Goal: Task Accomplishment & Management: Manage account settings

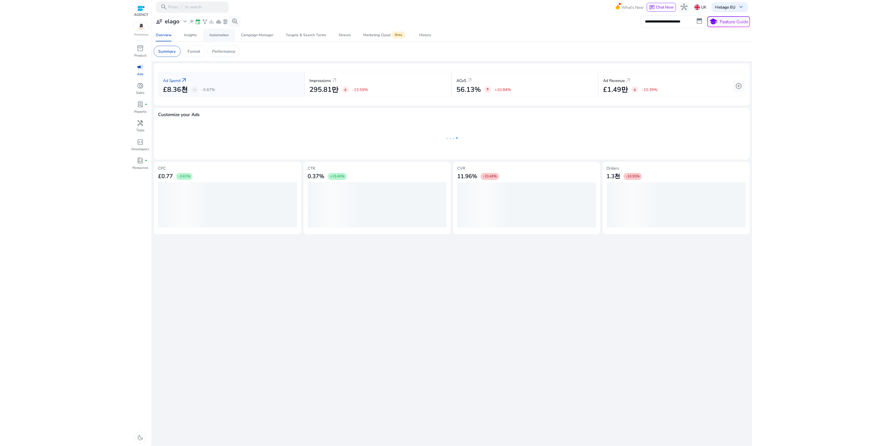
click at [220, 33] on div "Automation" at bounding box center [218, 35] width 19 height 4
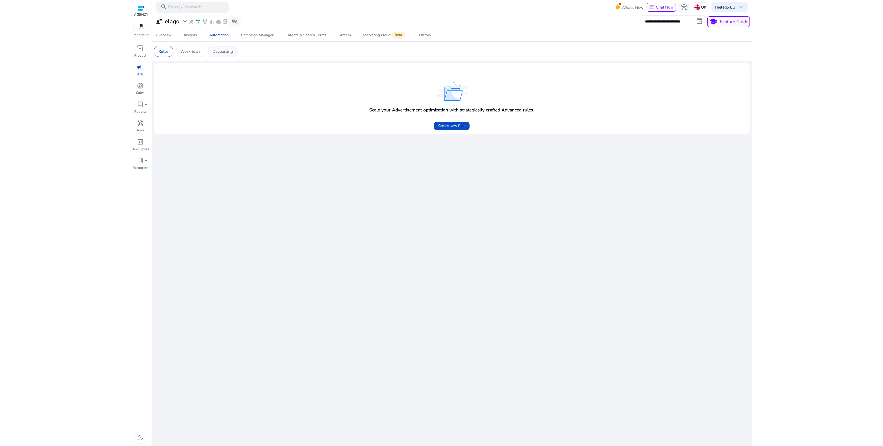
click at [226, 50] on p "Dayparting" at bounding box center [222, 51] width 20 height 6
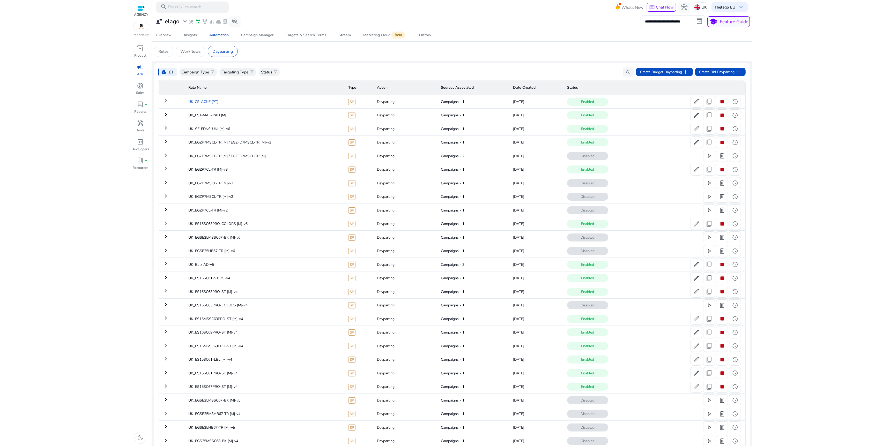
scroll to position [1322, 0]
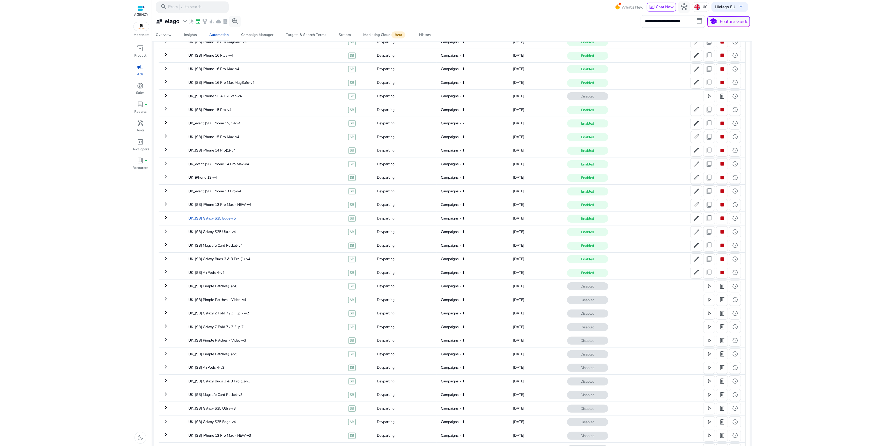
click at [300, 221] on td "UK_[SB] Galaxy S25 Edge-v5" at bounding box center [264, 218] width 160 height 13
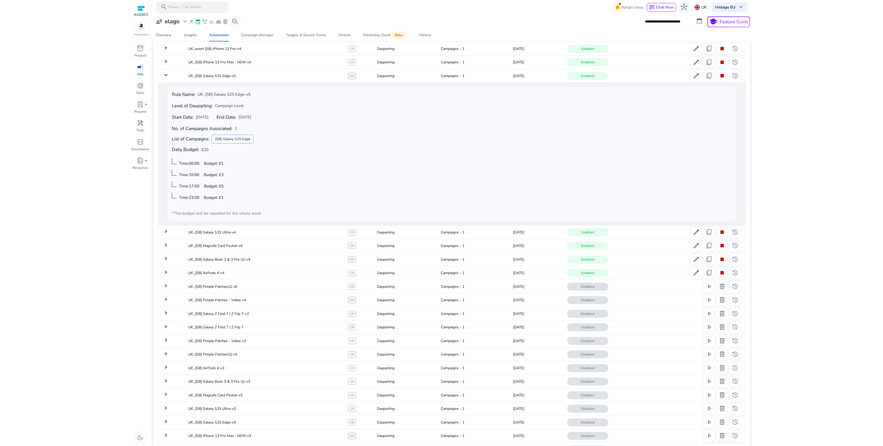
scroll to position [1464, 0]
click at [693, 80] on span "edit" at bounding box center [696, 77] width 7 height 7
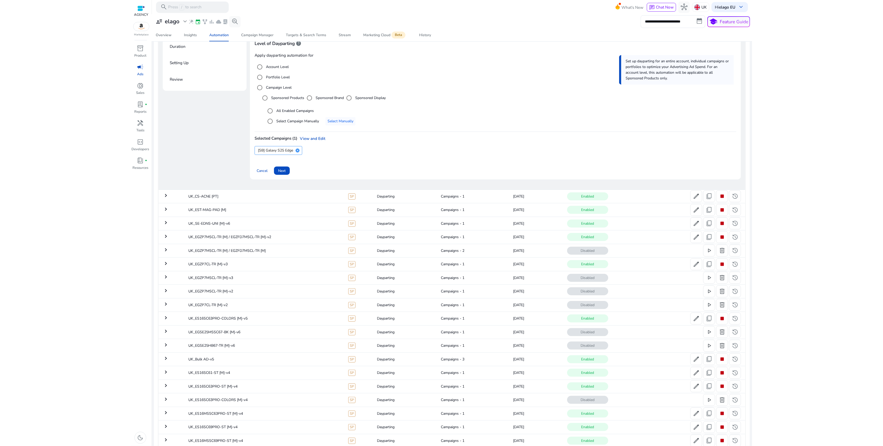
scroll to position [49, 0]
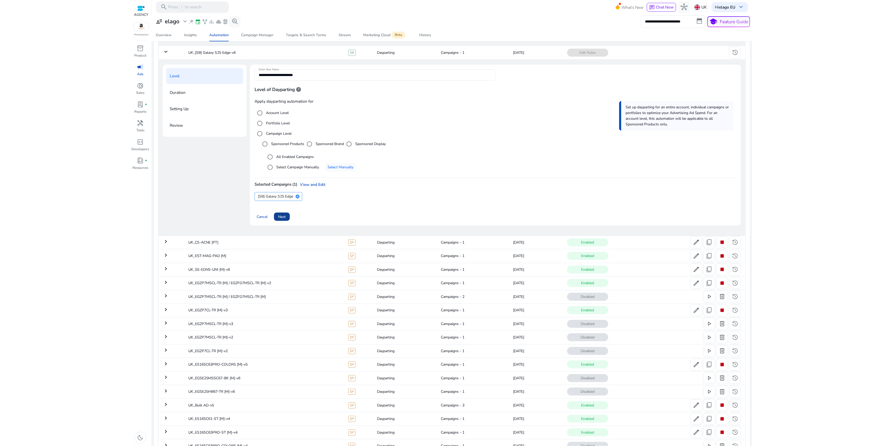
click at [282, 218] on span "Next" at bounding box center [282, 216] width 8 height 5
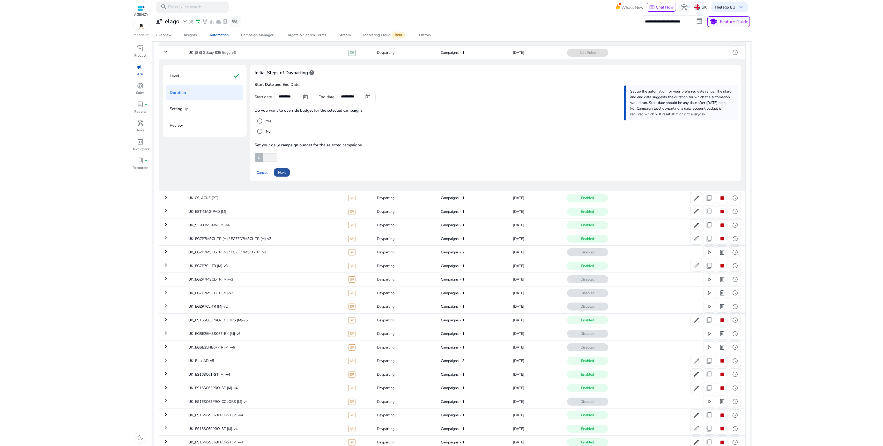
click at [285, 171] on span "Next" at bounding box center [282, 172] width 8 height 5
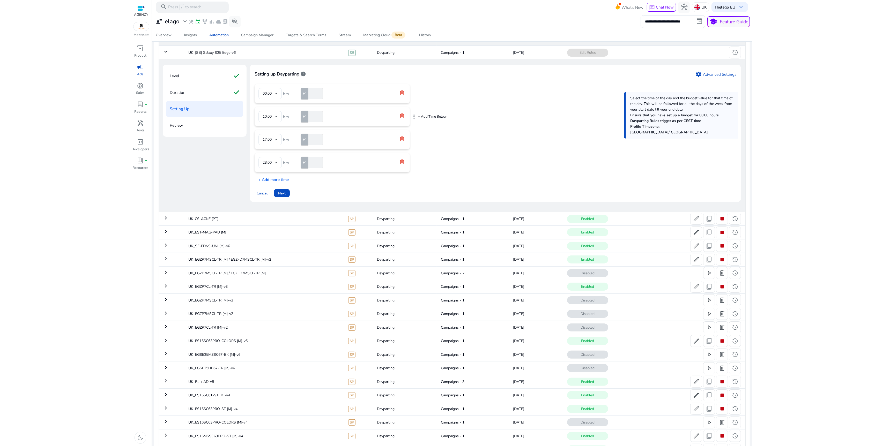
click at [402, 116] on icon at bounding box center [401, 115] width 5 height 5
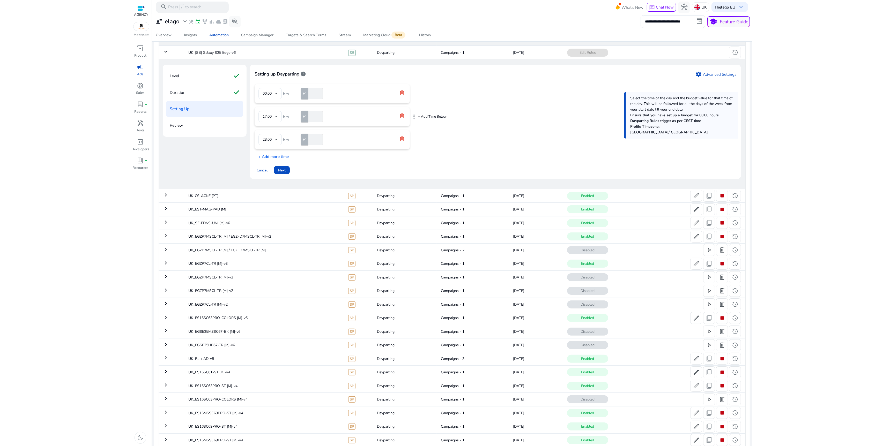
scroll to position [0, 0]
click at [423, 116] on p "+ Add Time Below" at bounding box center [432, 117] width 28 height 5
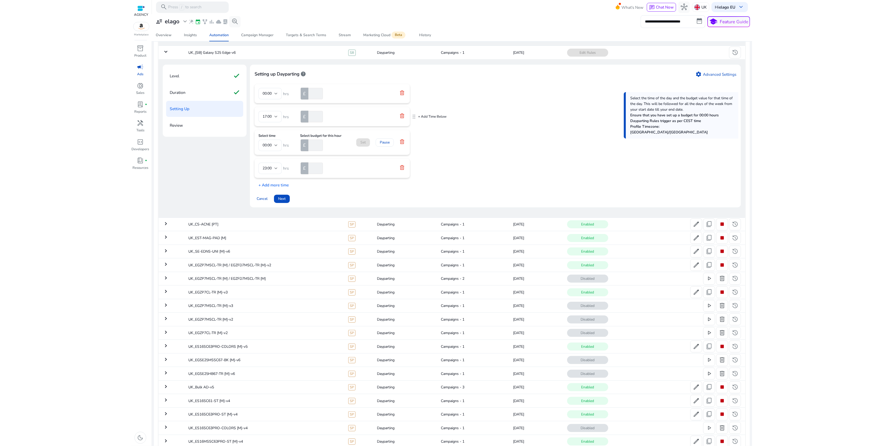
click at [403, 115] on icon at bounding box center [402, 116] width 4 height 5
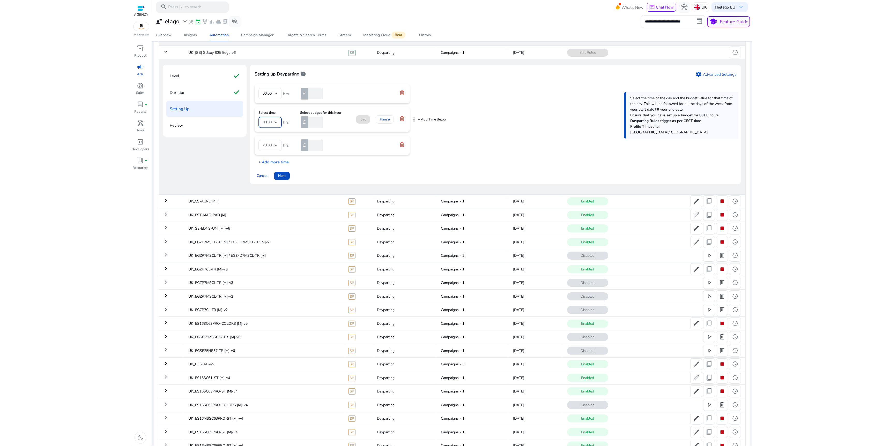
click at [277, 121] on div at bounding box center [275, 122] width 3 height 6
click at [400, 118] on div at bounding box center [441, 223] width 883 height 446
click at [404, 117] on icon at bounding box center [402, 118] width 4 height 5
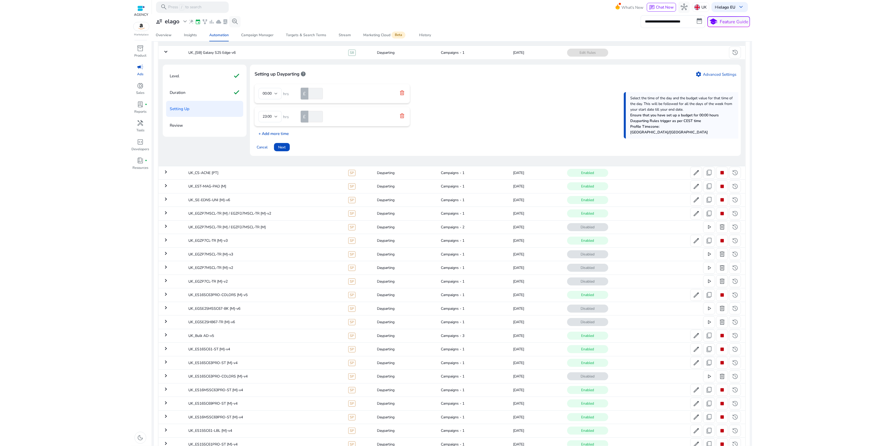
click at [282, 135] on p "+ Add more time" at bounding box center [271, 132] width 34 height 8
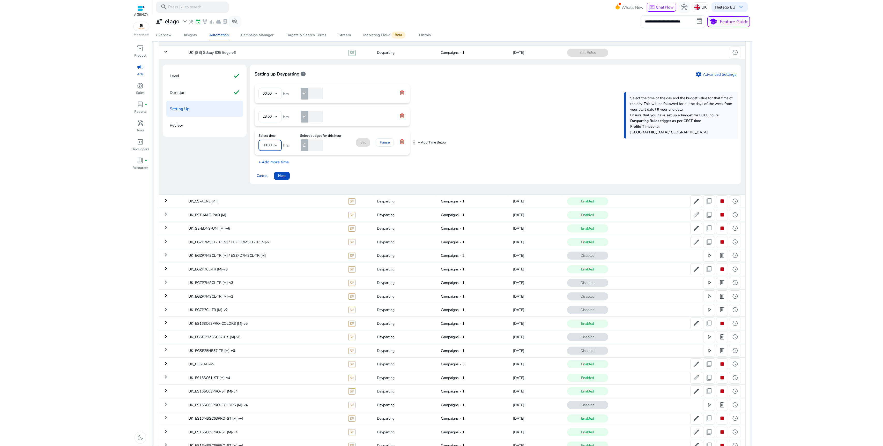
click at [273, 144] on div "00:00" at bounding box center [269, 146] width 12 height 6
click at [267, 184] on span "17:00" at bounding box center [270, 187] width 15 height 6
drag, startPoint x: 413, startPoint y: 142, endPoint x: 412, endPoint y: 119, distance: 23.3
click at [318, 121] on input "*" at bounding box center [314, 122] width 15 height 11
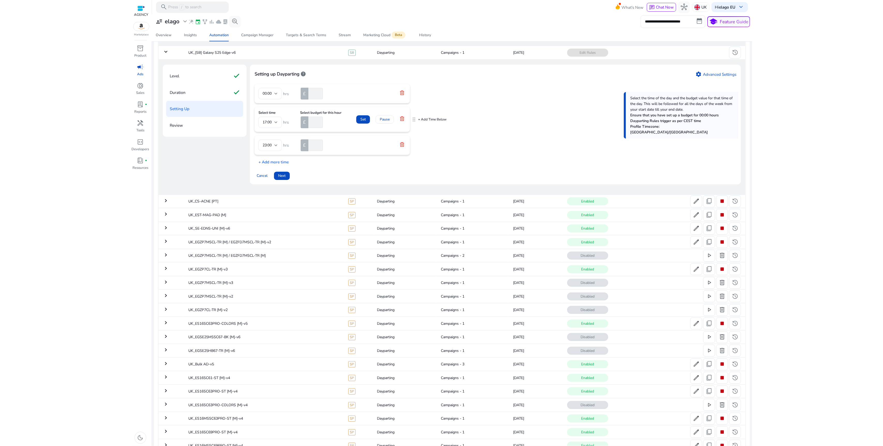
click at [313, 122] on input "*" at bounding box center [314, 122] width 15 height 11
drag, startPoint x: 313, startPoint y: 122, endPoint x: 296, endPoint y: 122, distance: 17.3
click at [296, 122] on div "Select time 17:00 hrs Select budget for this hour £ *" at bounding box center [299, 119] width 83 height 17
type input "*"
click at [362, 118] on span "Set" at bounding box center [362, 119] width 5 height 5
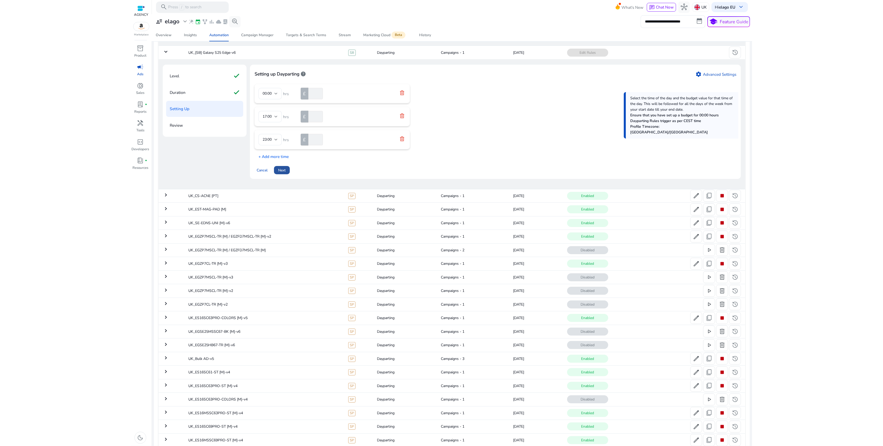
click at [286, 169] on span "Next" at bounding box center [282, 170] width 8 height 5
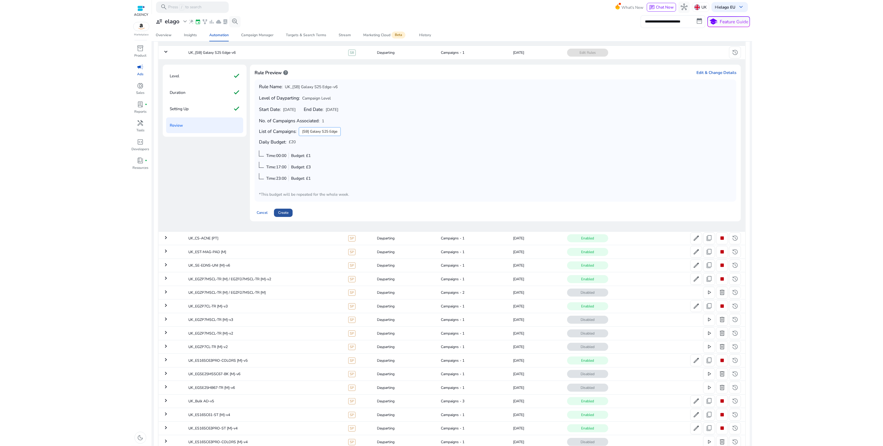
click at [283, 214] on span "Create" at bounding box center [283, 212] width 10 height 5
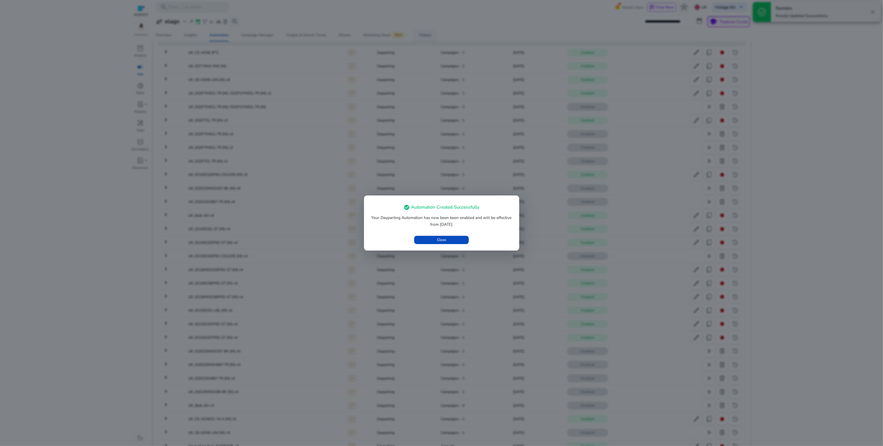
click at [442, 239] on span "Close" at bounding box center [441, 239] width 9 height 5
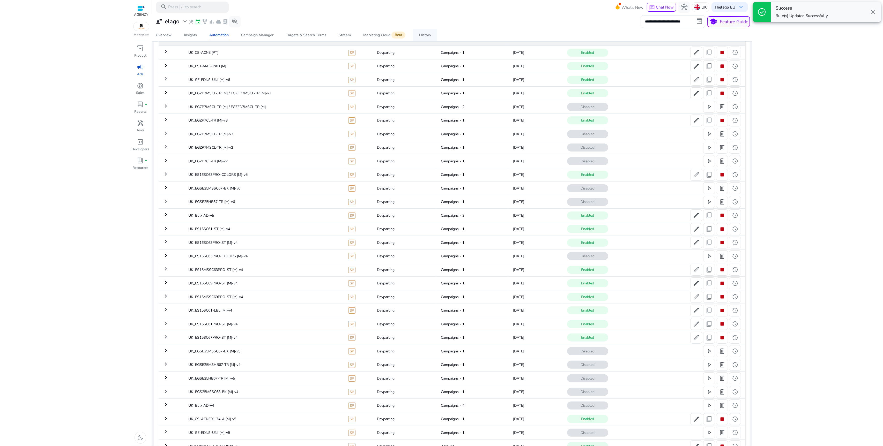
scroll to position [0, 0]
